Goal: Task Accomplishment & Management: Use online tool/utility

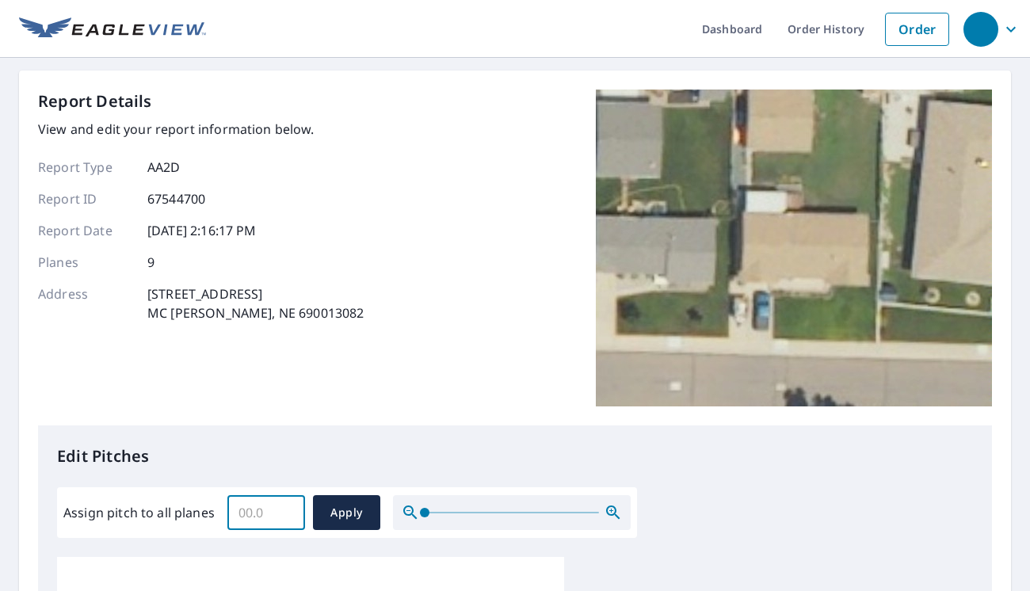
click at [238, 503] on input "Assign pitch to all planes" at bounding box center [266, 512] width 78 height 44
type input "4"
click at [347, 506] on span "Apply" at bounding box center [347, 513] width 42 height 20
type input "4"
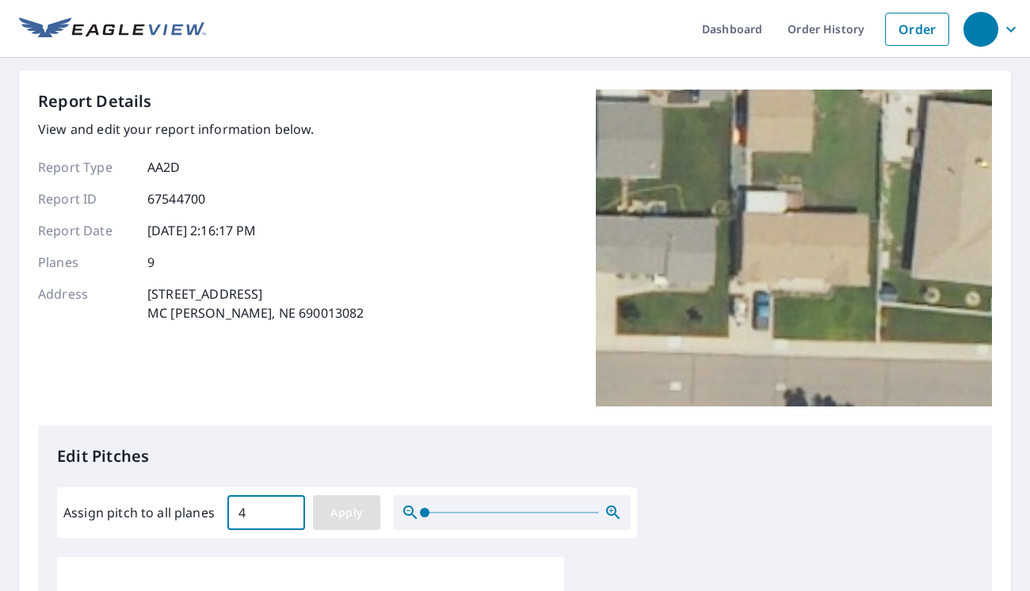
type input "4"
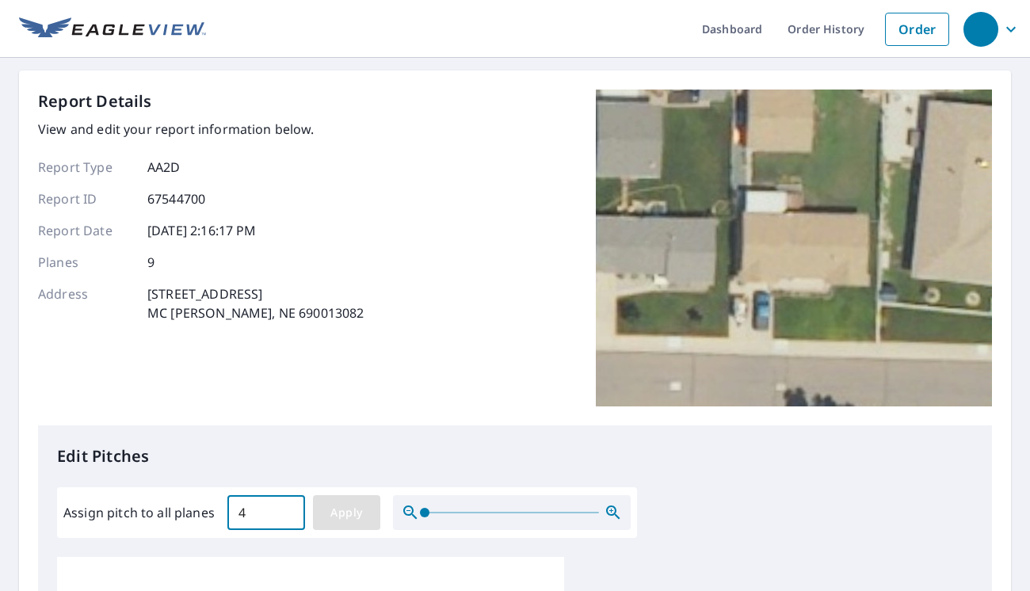
type input "4"
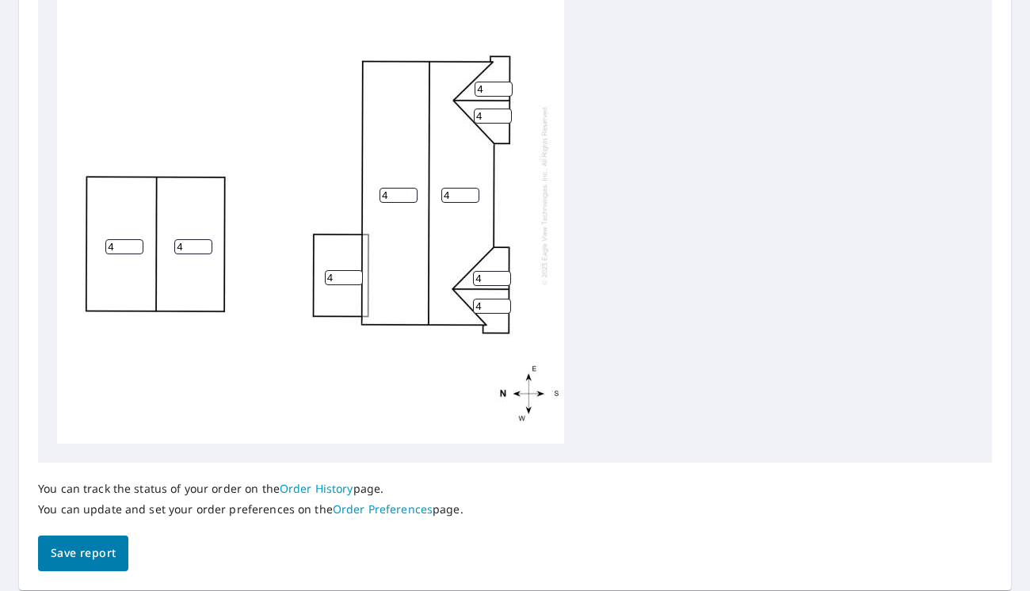
scroll to position [634, 0]
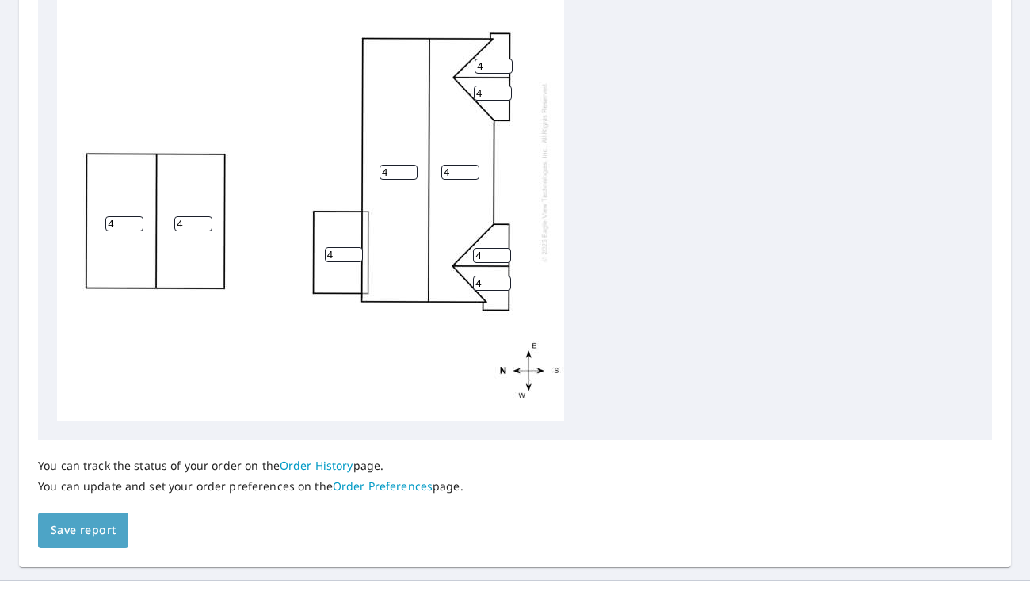
click at [118, 523] on button "Save report" at bounding box center [83, 530] width 90 height 36
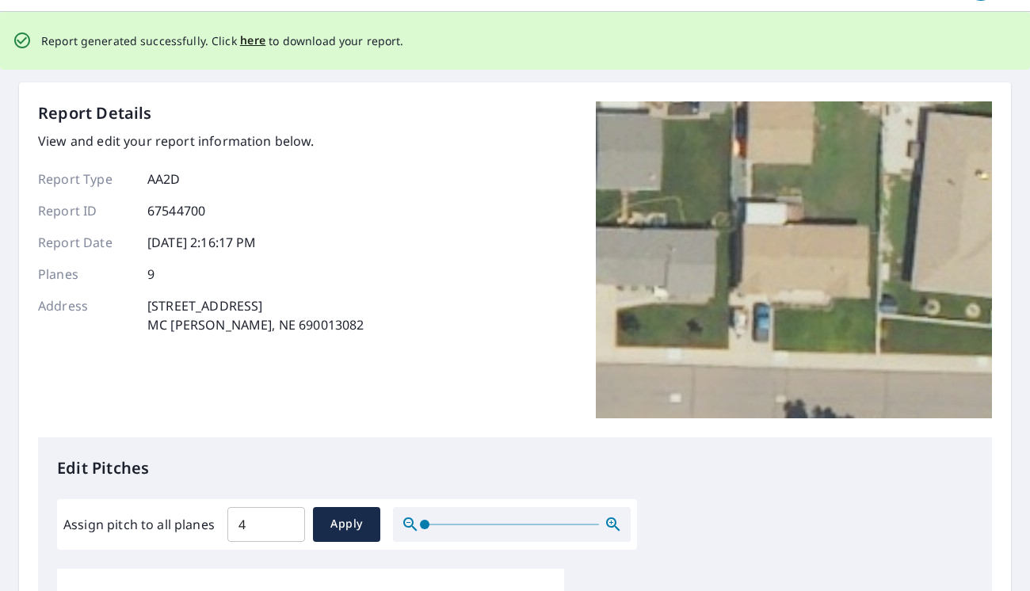
scroll to position [0, 0]
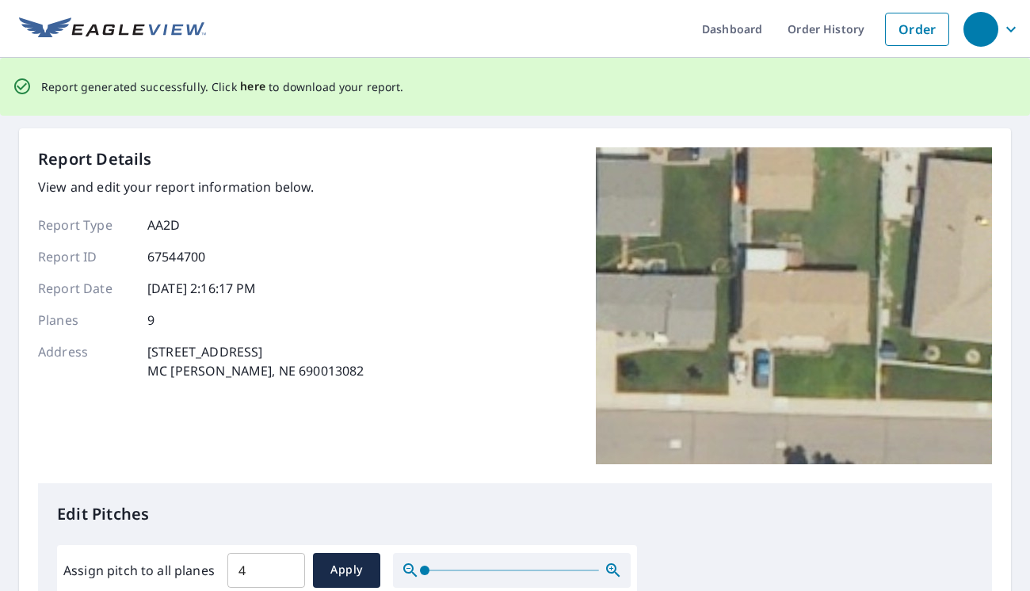
click at [250, 85] on span "here" at bounding box center [253, 87] width 26 height 20
